Goal: Navigation & Orientation: Find specific page/section

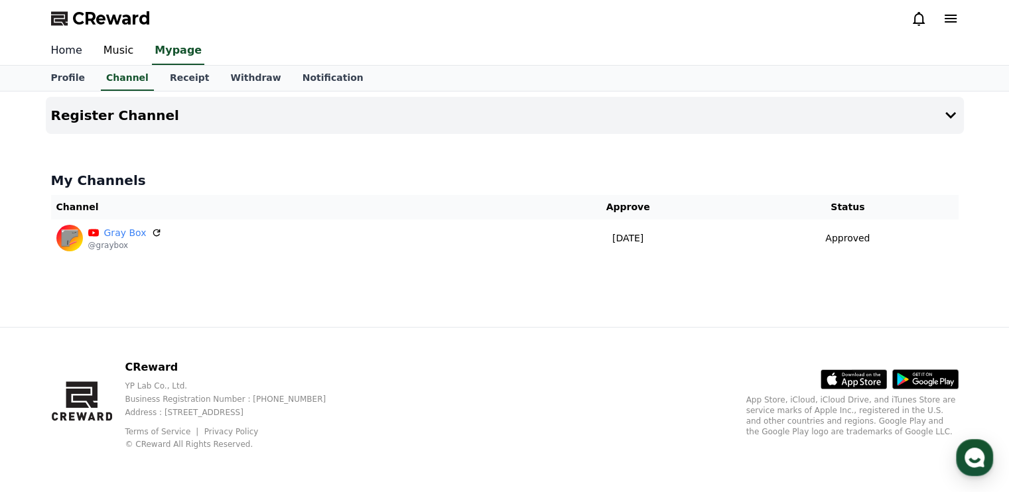
click at [84, 53] on link "Home" at bounding box center [66, 51] width 52 height 28
click at [123, 55] on link "Music" at bounding box center [119, 51] width 52 height 28
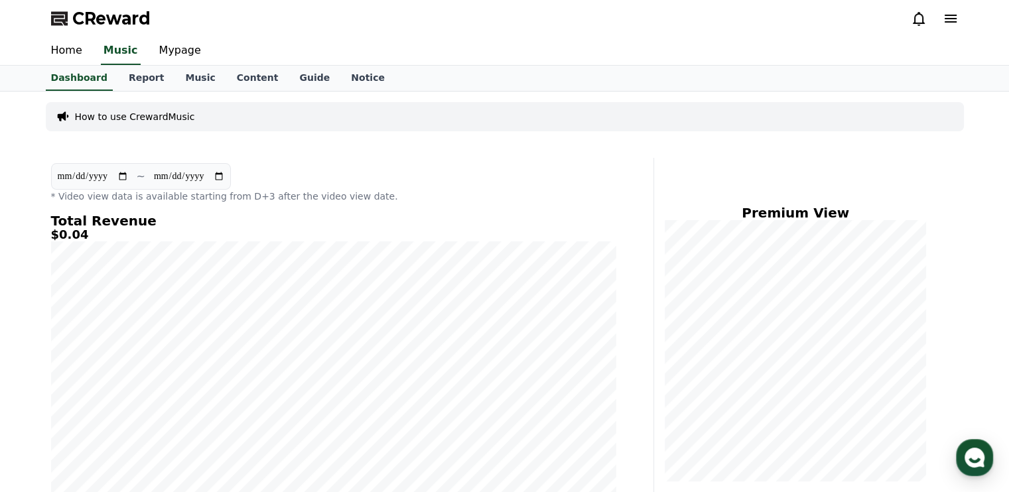
click at [778, 139] on div "**********" at bounding box center [504, 403] width 929 height 622
